Goal: Information Seeking & Learning: Learn about a topic

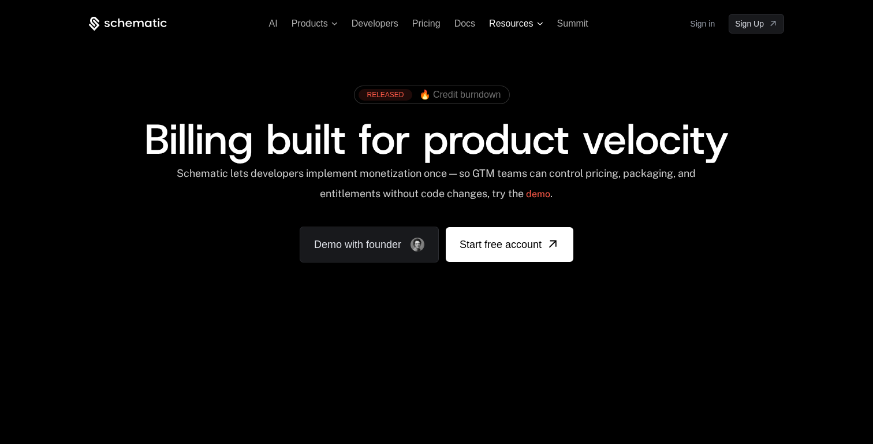
click at [534, 23] on span "Resources" at bounding box center [516, 23] width 54 height 10
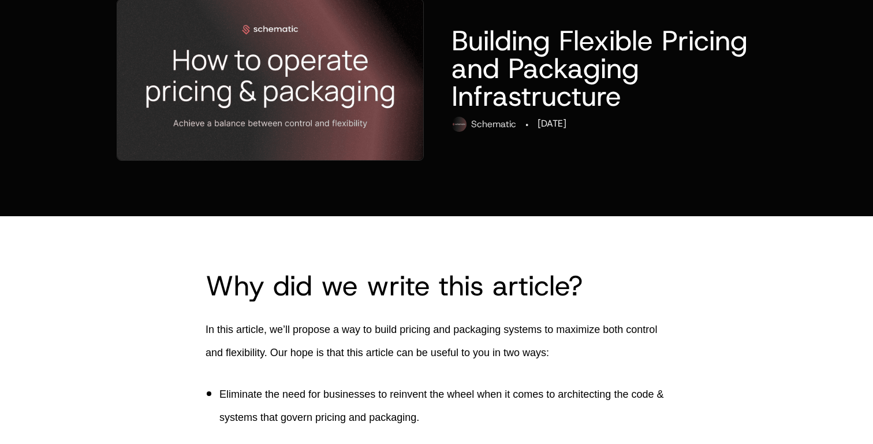
scroll to position [115, 0]
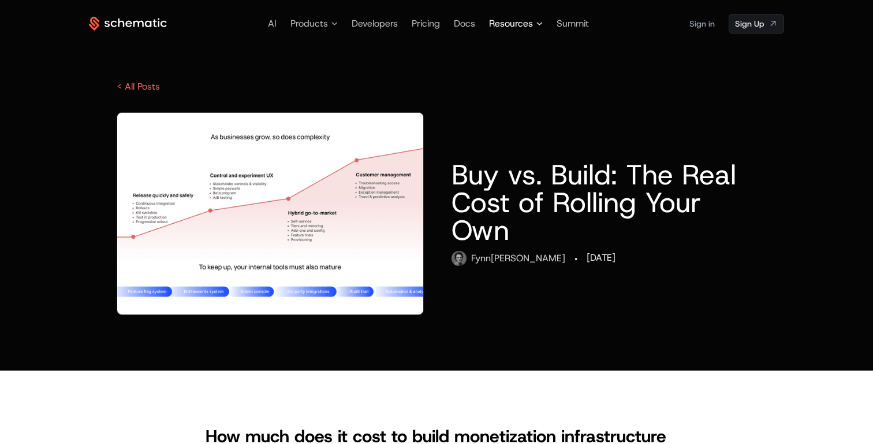
click at [531, 23] on span "Resources" at bounding box center [511, 24] width 44 height 14
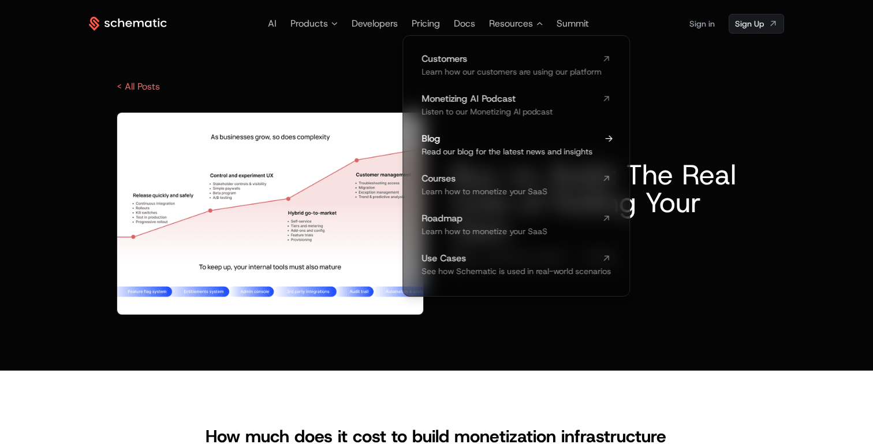
click at [464, 146] on span "Read our blog for the latest news and insights" at bounding box center [507, 151] width 171 height 10
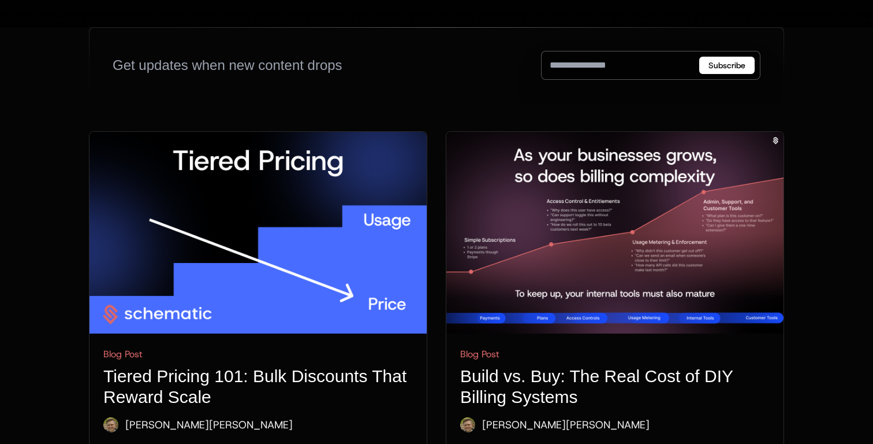
scroll to position [502, 0]
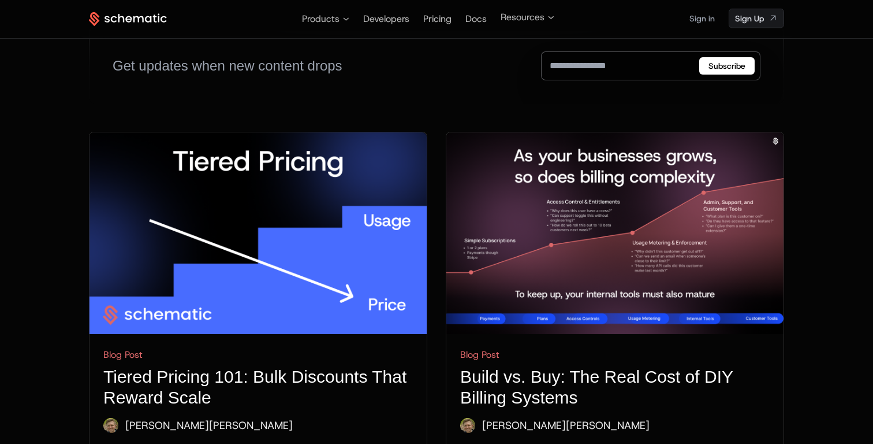
click at [526, 366] on h1 "Build vs. Buy: The Real Cost of DIY Billing Systems" at bounding box center [615, 387] width 310 height 42
